Goal: Task Accomplishment & Management: Manage account settings

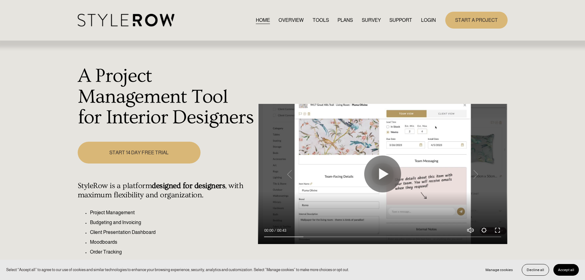
click at [428, 19] on link "LOGIN" at bounding box center [428, 20] width 15 height 8
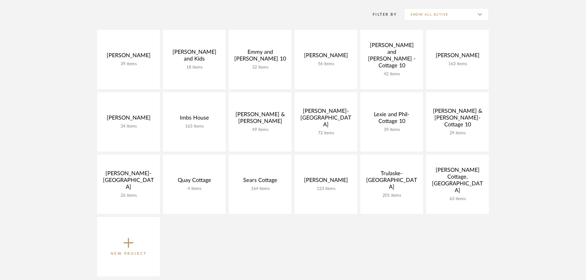
scroll to position [123, 0]
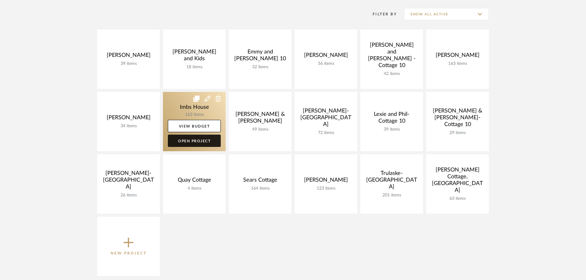
click at [203, 143] on link "Open Project" at bounding box center [194, 141] width 53 height 12
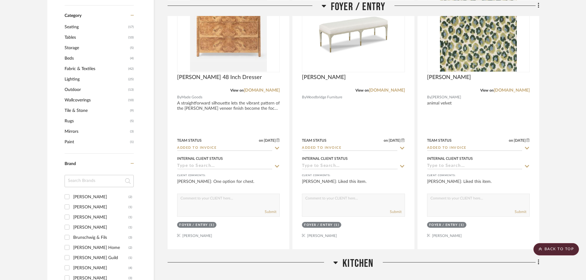
scroll to position [430, 0]
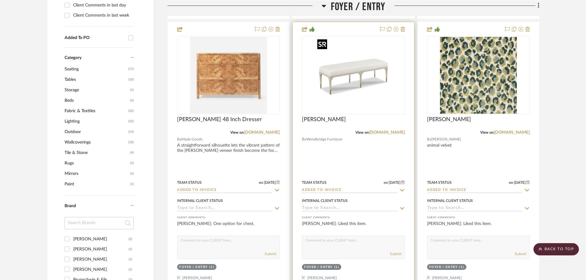
click at [386, 48] on div at bounding box center [353, 75] width 103 height 78
click at [396, 48] on div "0" at bounding box center [353, 75] width 102 height 77
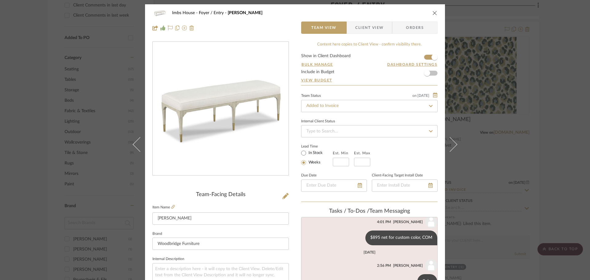
scroll to position [0, 0]
click at [182, 29] on icon at bounding box center [184, 28] width 5 height 5
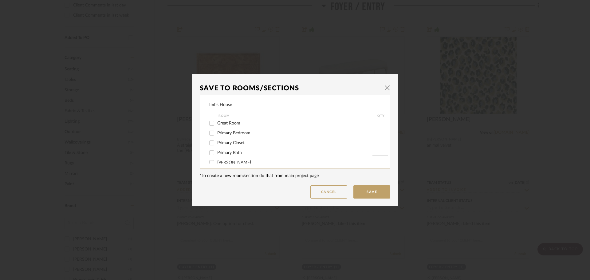
scroll to position [31, 0]
click at [209, 142] on input "Primary Bedroom" at bounding box center [212, 143] width 10 height 10
checkbox input "true"
type input "1"
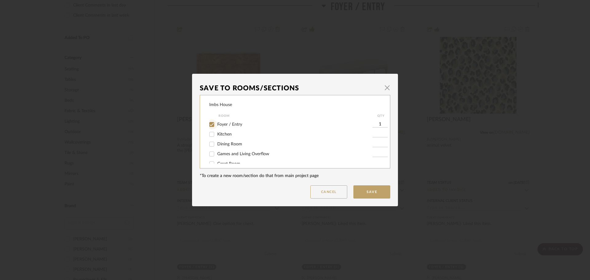
click at [210, 124] on input "Foyer / Entry" at bounding box center [212, 125] width 10 height 10
checkbox input "false"
click at [366, 193] on button "Save" at bounding box center [371, 191] width 37 height 13
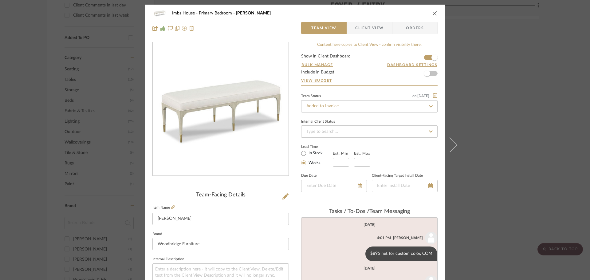
scroll to position [16, 0]
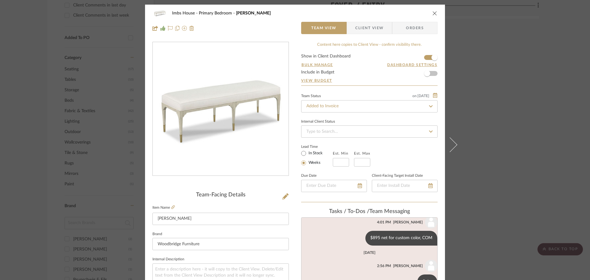
click at [434, 10] on button "close" at bounding box center [435, 13] width 6 height 6
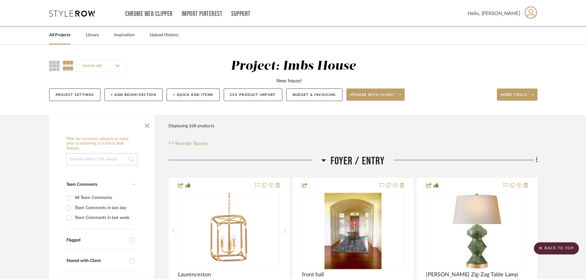
scroll to position [430, 0]
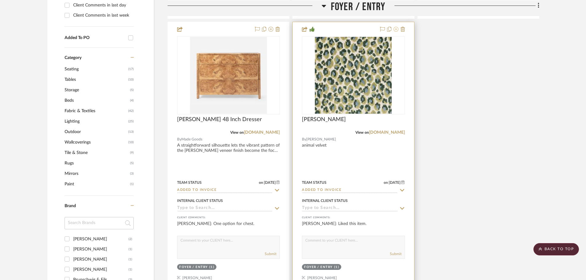
click at [397, 29] on icon at bounding box center [395, 29] width 5 height 5
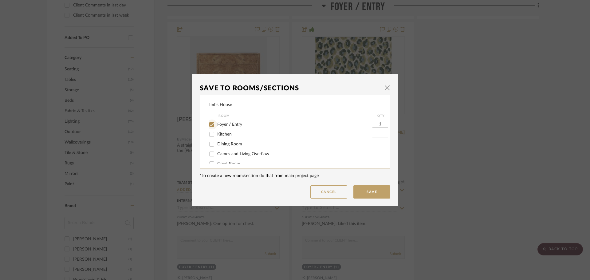
click at [208, 121] on input "Foyer / Entry" at bounding box center [212, 125] width 10 height 10
checkbox input "false"
click at [209, 142] on input "Primary Bedroom" at bounding box center [212, 143] width 10 height 10
checkbox input "true"
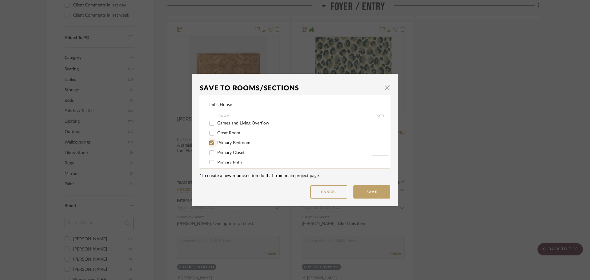
type input "1"
click at [379, 195] on button "Save" at bounding box center [371, 191] width 37 height 13
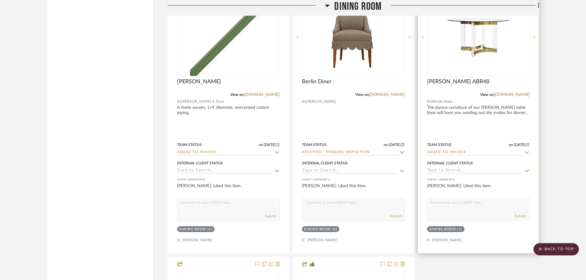
scroll to position [1352, 0]
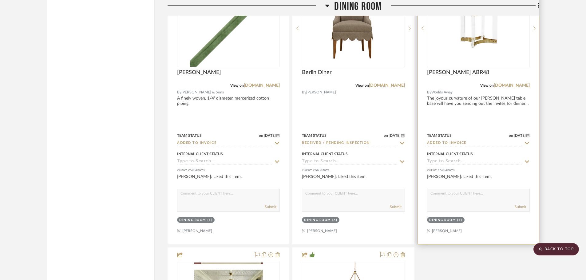
click at [439, 41] on div "0" at bounding box center [478, 28] width 102 height 77
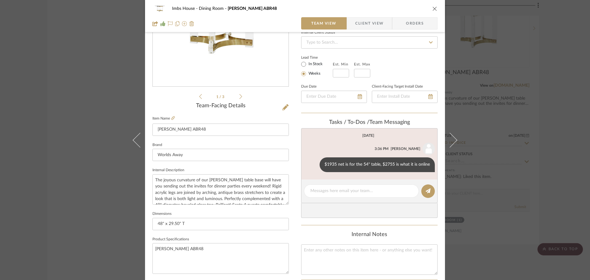
scroll to position [92, 0]
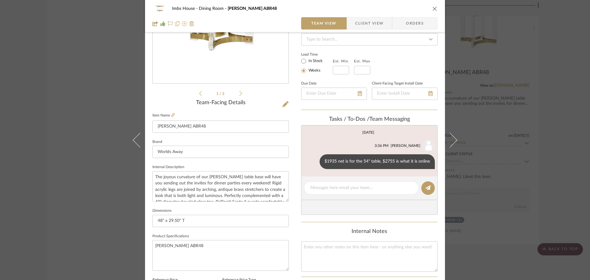
click at [433, 8] on icon "close" at bounding box center [434, 8] width 5 height 5
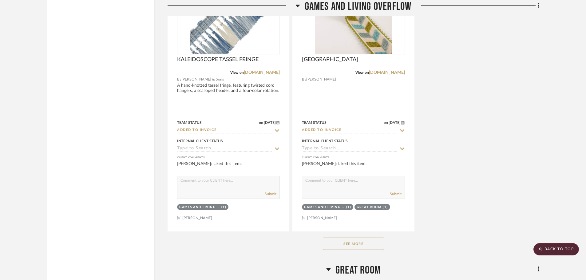
scroll to position [2520, 0]
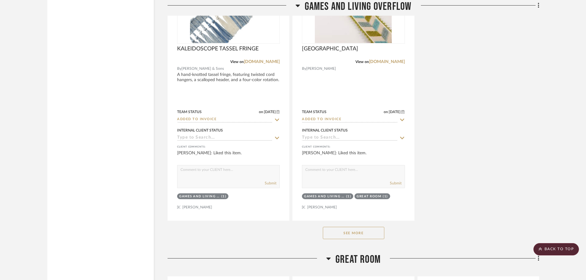
click at [367, 232] on button "See More" at bounding box center [353, 233] width 61 height 12
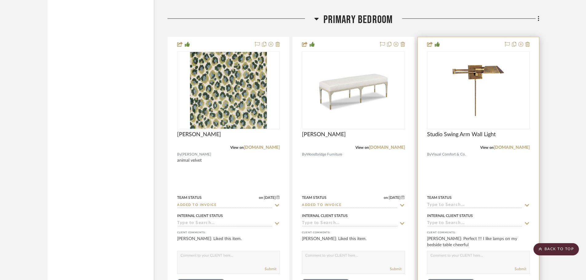
scroll to position [3965, 0]
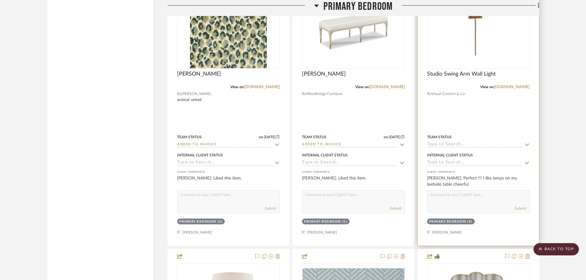
click at [525, 145] on icon at bounding box center [527, 144] width 6 height 5
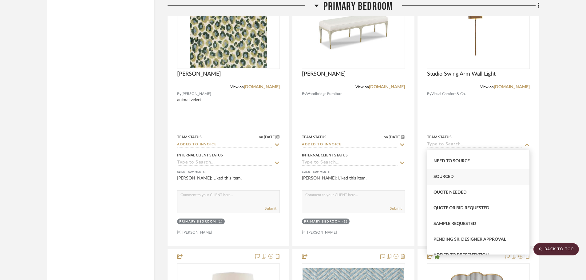
scroll to position [184, 0]
click at [459, 192] on span "Quote Needed" at bounding box center [449, 193] width 33 height 4
type input "8/28/2025"
type input "Quote Needed"
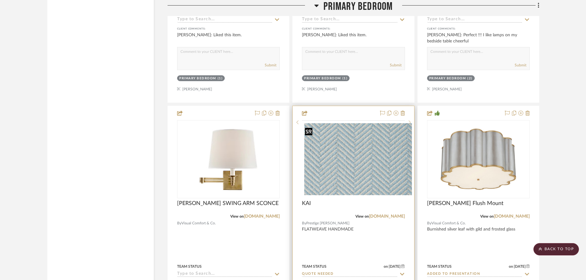
scroll to position [4149, 0]
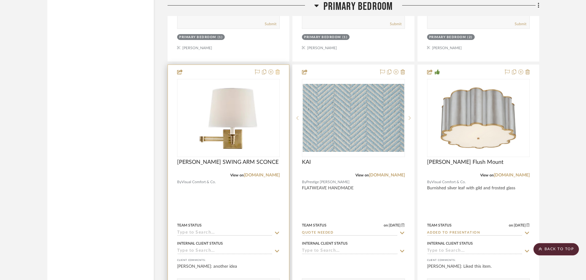
click at [277, 72] on icon at bounding box center [277, 71] width 4 height 5
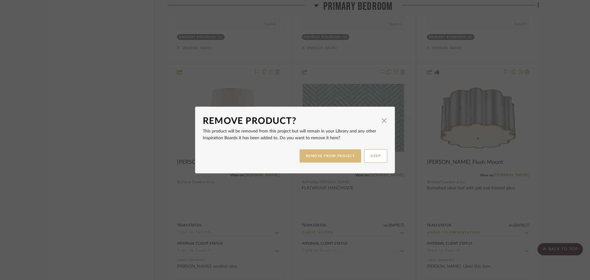
click at [323, 156] on button "REMOVE FROM PROJECT" at bounding box center [331, 155] width 62 height 13
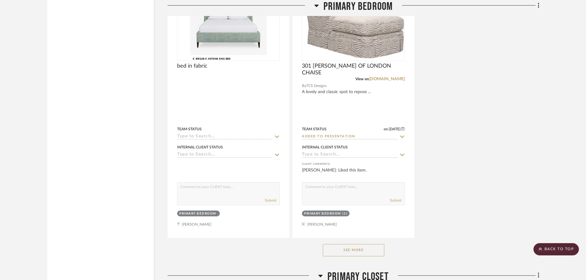
scroll to position [4641, 0]
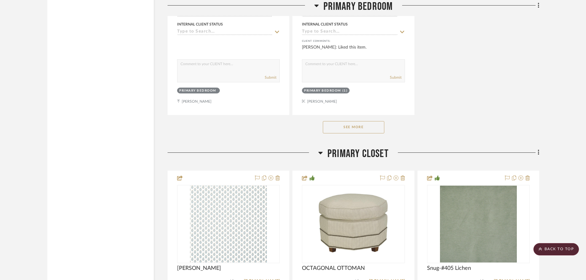
click at [373, 128] on button "See More" at bounding box center [353, 127] width 61 height 12
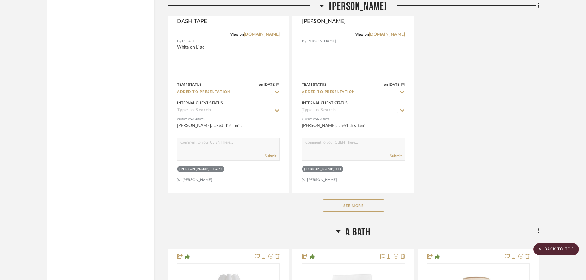
scroll to position [7161, 0]
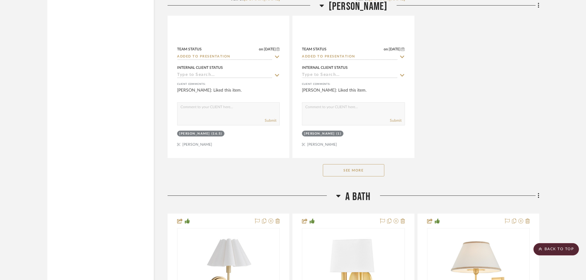
click at [355, 171] on button "See More" at bounding box center [353, 170] width 61 height 12
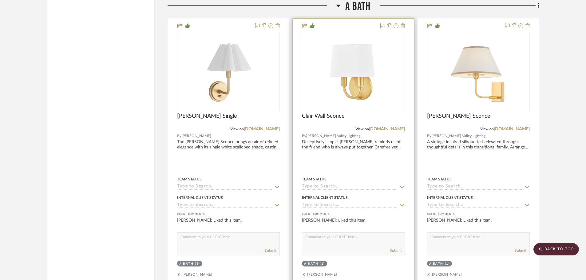
scroll to position [8206, 0]
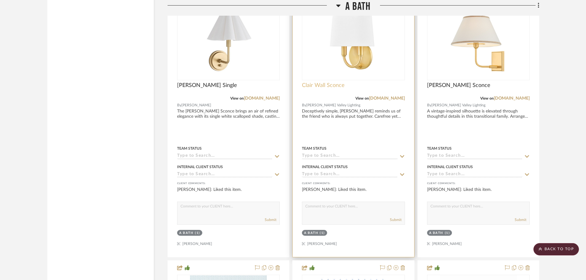
click at [318, 84] on span "Clair Wall Sconce" at bounding box center [323, 85] width 43 height 7
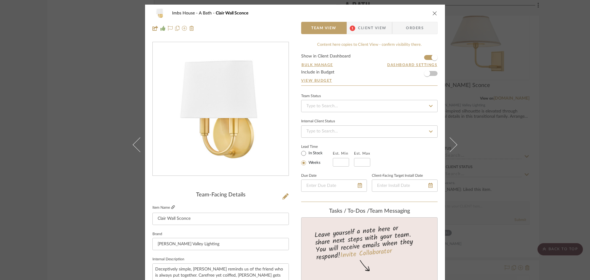
click at [171, 208] on icon at bounding box center [173, 207] width 4 height 4
click at [366, 26] on span "Client View" at bounding box center [372, 28] width 28 height 12
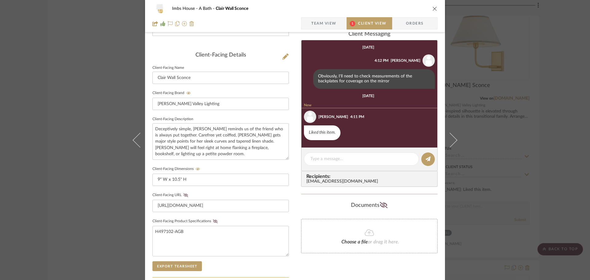
scroll to position [154, 0]
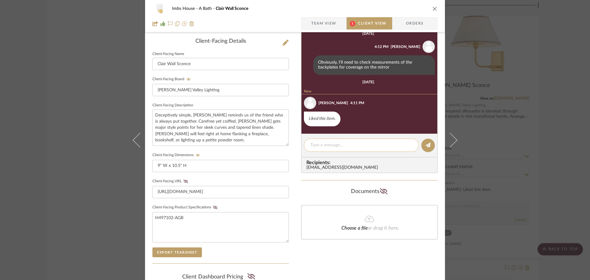
click at [313, 146] on textarea at bounding box center [361, 145] width 102 height 6
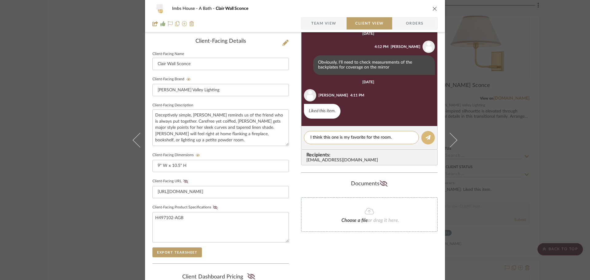
type textarea "I think this one is my favorite for the room."
click at [423, 136] on button at bounding box center [428, 138] width 14 height 14
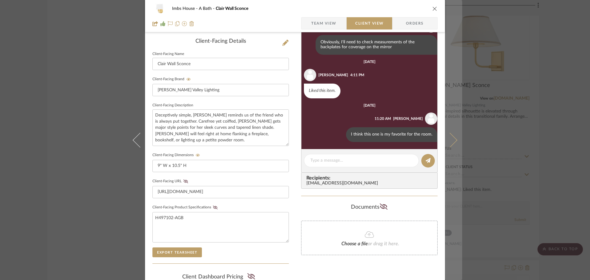
scroll to position [21, 0]
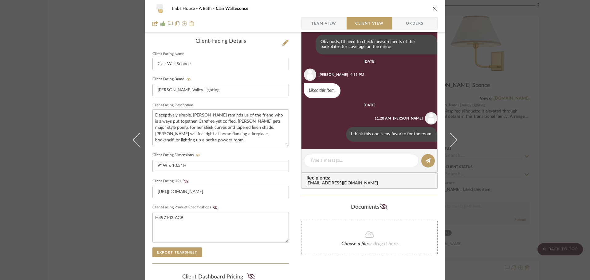
click at [432, 10] on icon "close" at bounding box center [434, 8] width 5 height 5
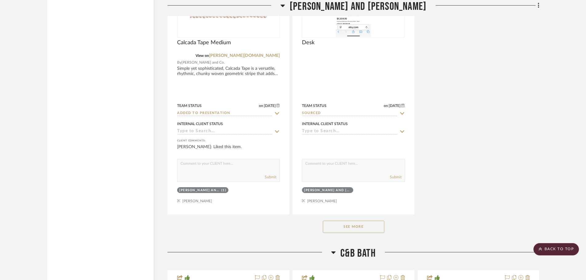
scroll to position [9712, 0]
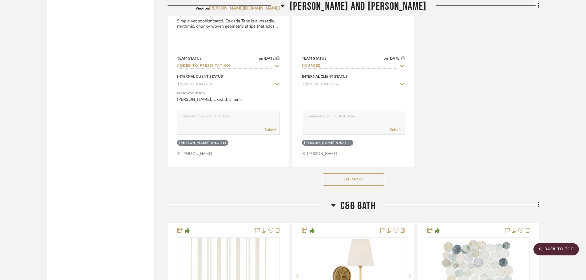
click at [377, 178] on button "See More" at bounding box center [353, 179] width 61 height 12
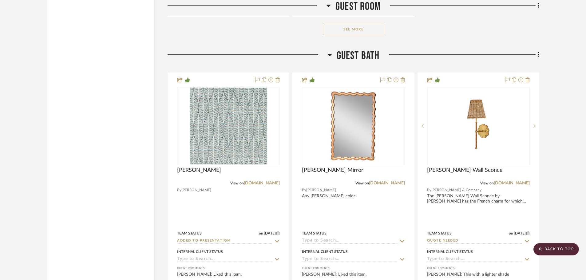
scroll to position [12478, 0]
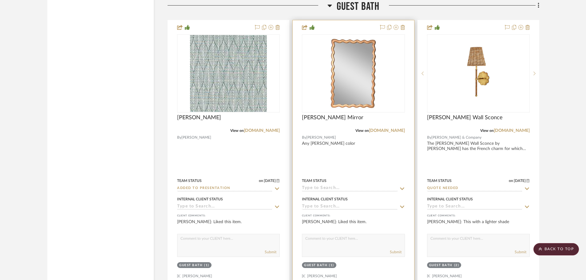
click at [402, 187] on icon at bounding box center [402, 188] width 6 height 5
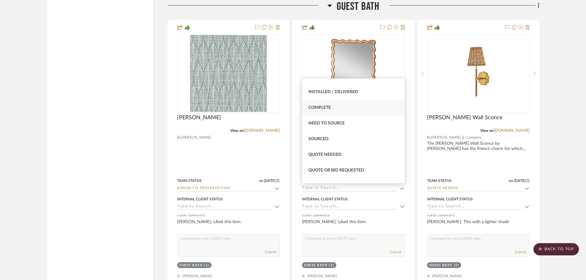
scroll to position [184, 0]
click at [340, 119] on div "Quote Needed" at bounding box center [353, 122] width 102 height 16
type input "8/28/2025"
type input "Quote Needed"
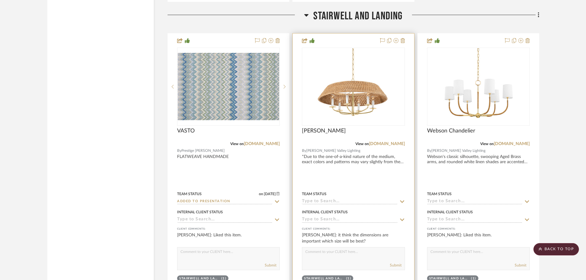
scroll to position [13031, 0]
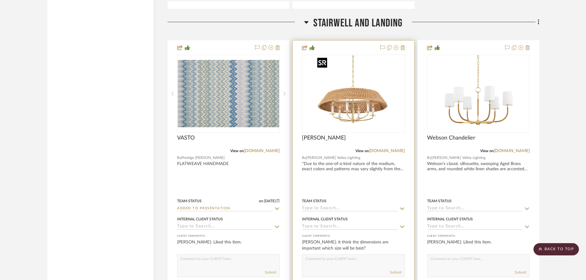
click at [348, 111] on img "0" at bounding box center [353, 93] width 77 height 77
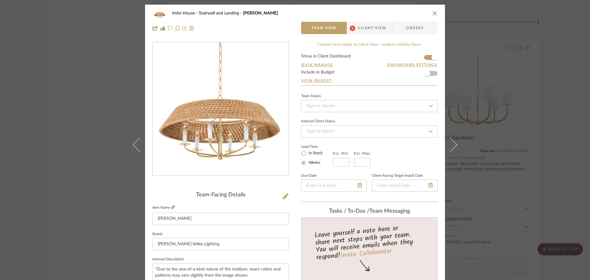
click at [172, 207] on icon at bounding box center [173, 207] width 4 height 4
click at [433, 12] on icon "close" at bounding box center [434, 13] width 5 height 5
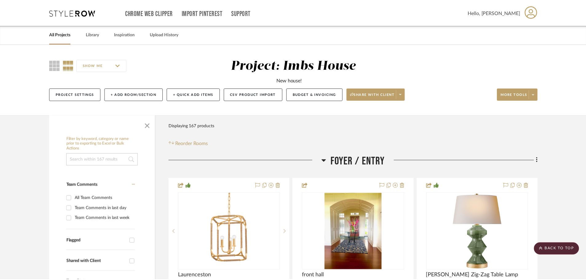
scroll to position [13031, 0]
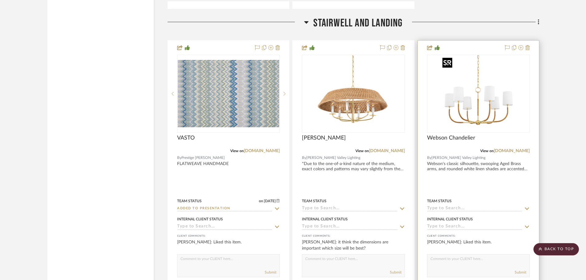
click at [480, 111] on img "0" at bounding box center [478, 93] width 77 height 77
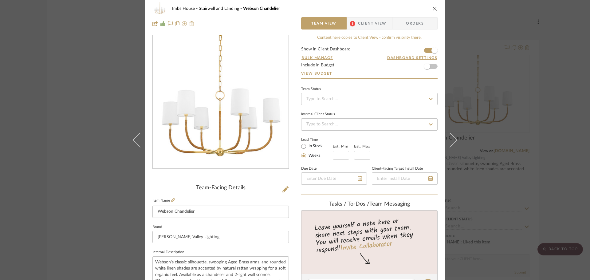
scroll to position [0, 0]
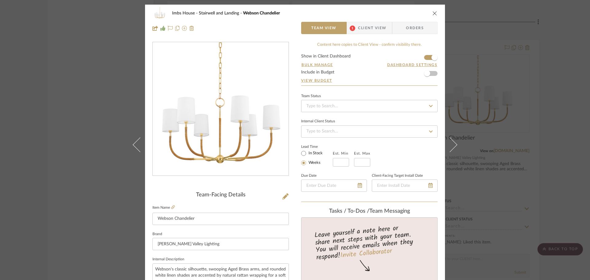
click at [432, 12] on icon "close" at bounding box center [434, 13] width 5 height 5
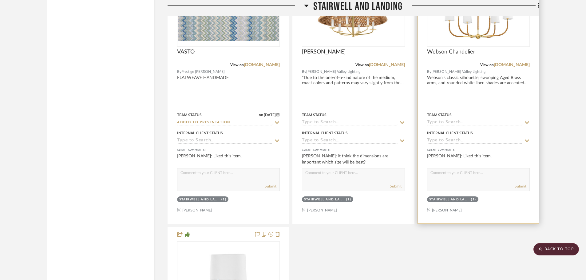
scroll to position [13123, 0]
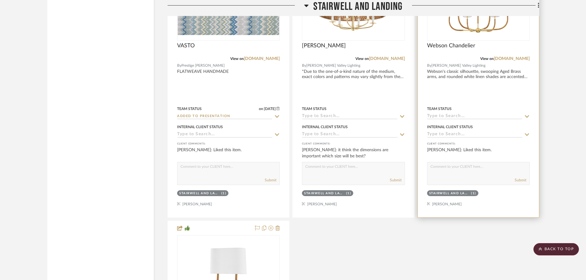
click at [454, 173] on textarea at bounding box center [478, 168] width 102 height 12
type textarea "This is slightly larger. I think I prefer this one...."
click at [524, 180] on button "Submit" at bounding box center [520, 180] width 12 height 6
click at [525, 115] on icon at bounding box center [527, 116] width 6 height 5
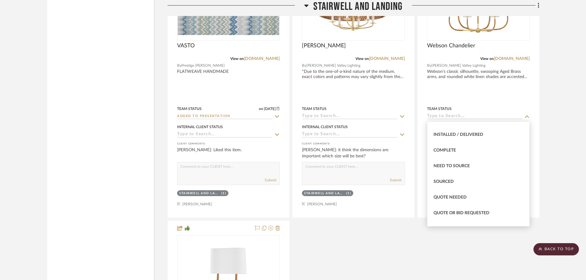
scroll to position [154, 0]
click at [463, 195] on span "Quote Needed" at bounding box center [449, 195] width 33 height 4
type input "8/28/2025"
type input "Quote Needed"
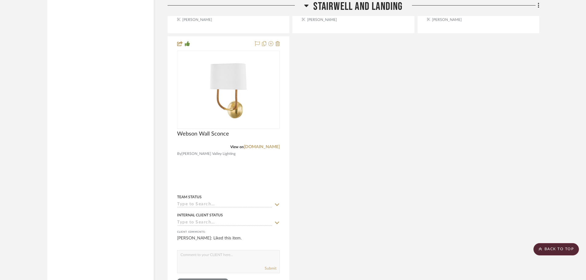
scroll to position [13400, 0]
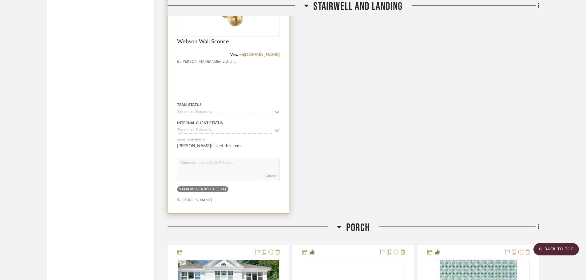
click at [277, 112] on icon at bounding box center [277, 112] width 6 height 5
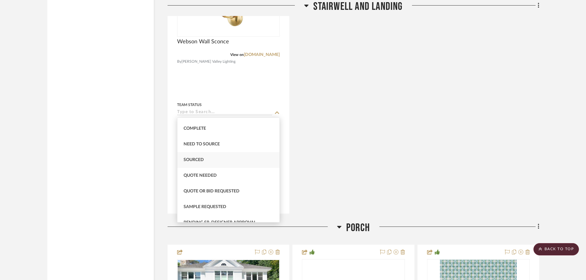
scroll to position [184, 0]
click at [222, 161] on div "Quote Needed" at bounding box center [228, 161] width 102 height 16
type input "8/28/2025"
type input "Quote Needed"
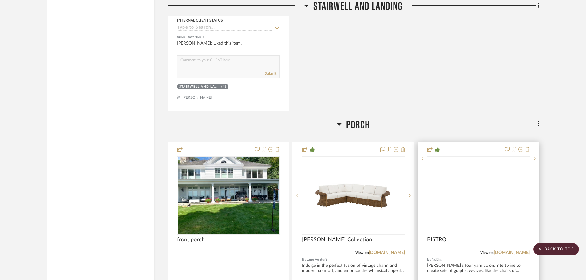
scroll to position [13554, 0]
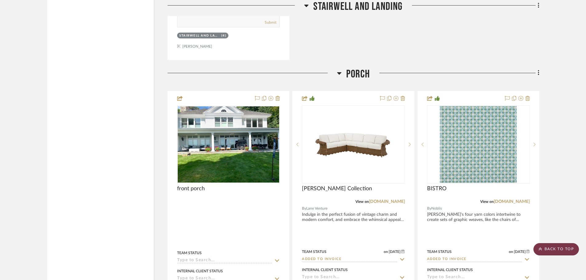
click at [562, 248] on scroll-to-top-button "BACK TO TOP" at bounding box center [555, 249] width 45 height 12
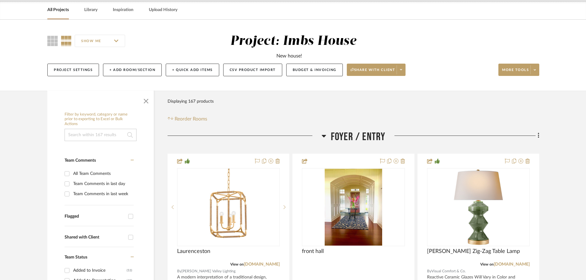
scroll to position [123, 0]
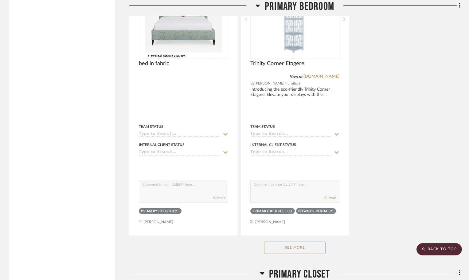
scroll to position [4287, 0]
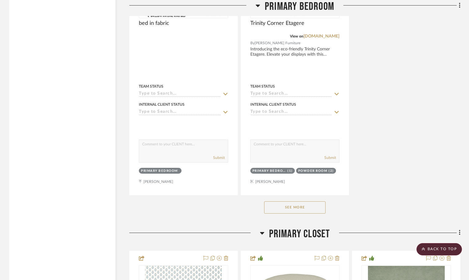
click at [313, 207] on button "See More" at bounding box center [294, 207] width 61 height 12
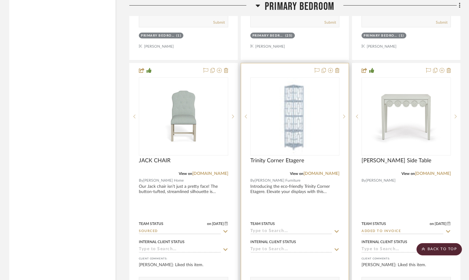
scroll to position [5046, 0]
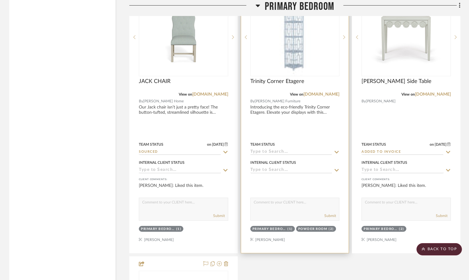
click at [335, 150] on icon at bounding box center [337, 152] width 6 height 5
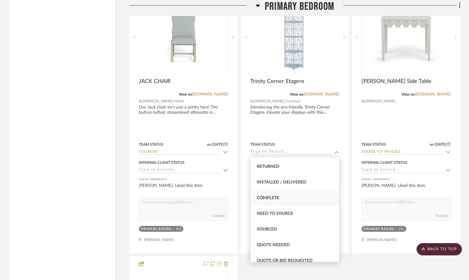
scroll to position [154, 0]
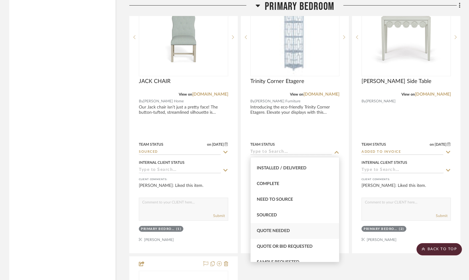
click at [293, 230] on div "Quote Needed" at bounding box center [295, 231] width 89 height 16
type input "8/28/2025"
type input "Quote Needed"
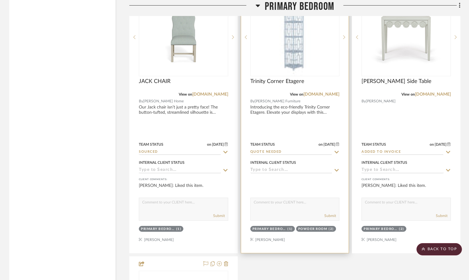
click at [322, 228] on div "Powder Room" at bounding box center [312, 229] width 29 height 5
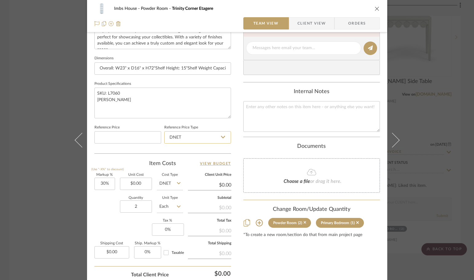
scroll to position [292, 0]
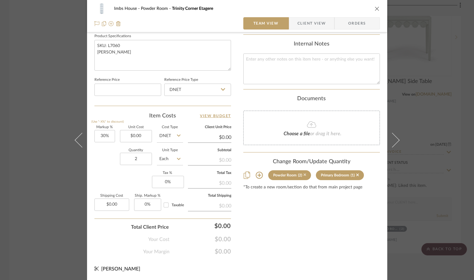
click at [303, 175] on icon at bounding box center [304, 174] width 3 height 3
type input "1"
type input "8/28/2025"
type input "Quote Needed"
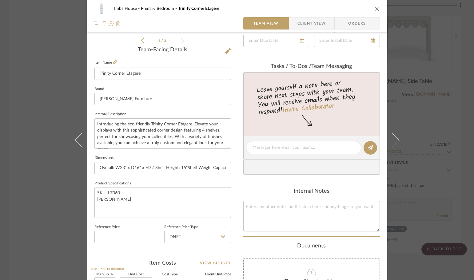
scroll to position [139, 0]
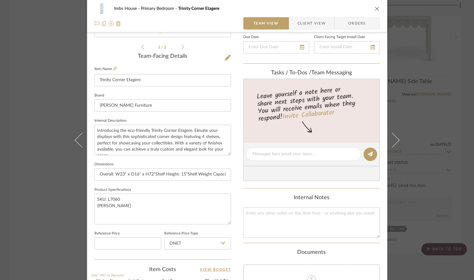
click at [374, 7] on icon "close" at bounding box center [376, 8] width 5 height 5
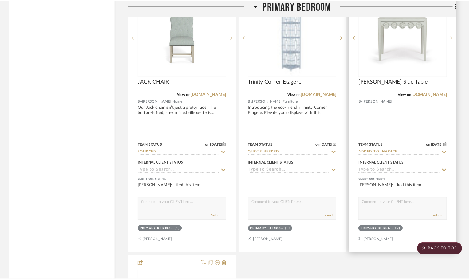
scroll to position [5046, 0]
